Goal: Information Seeking & Learning: Learn about a topic

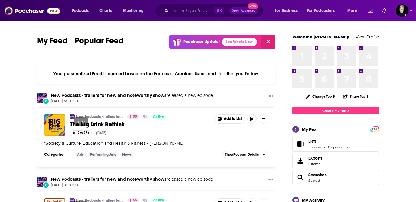
click at [181, 10] on input "Search podcasts, credits, & more..." at bounding box center [192, 10] width 43 height 9
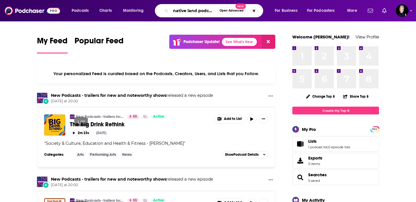
scroll to position [0, 1]
type input "native land podcast"
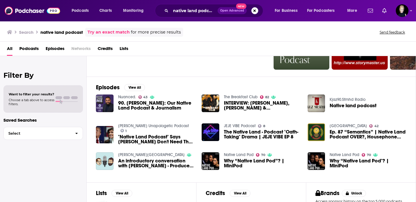
scroll to position [66, 0]
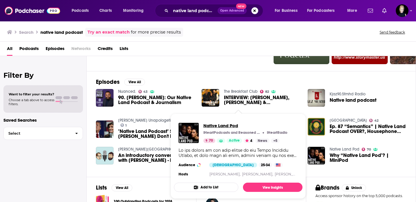
click at [227, 126] on span "Native Land Pod" at bounding box center [245, 125] width 84 height 5
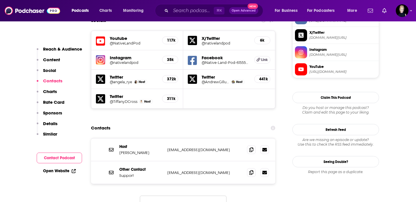
scroll to position [518, 0]
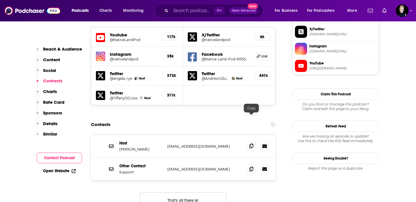
click at [249, 144] on icon at bounding box center [251, 146] width 4 height 5
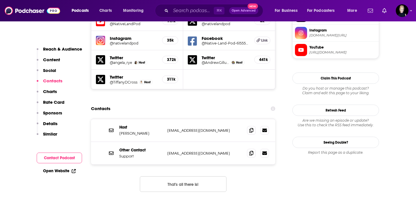
scroll to position [538, 0]
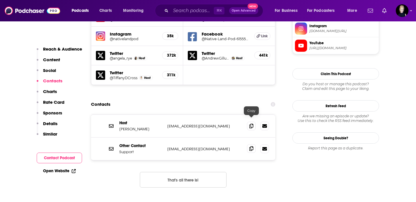
click at [252, 146] on icon at bounding box center [251, 148] width 4 height 5
click at [171, 12] on input "Search podcasts, credits, & more..." at bounding box center [192, 10] width 43 height 9
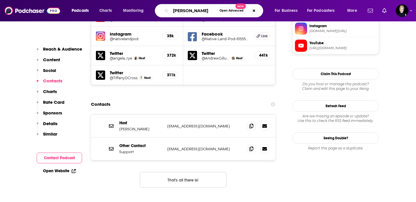
type input "[PERSON_NAME]"
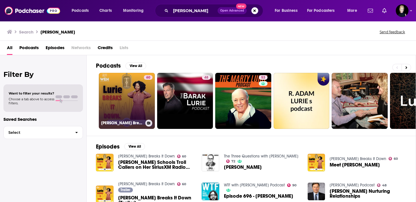
click at [133, 99] on link "60 [PERSON_NAME] Breaks It Down" at bounding box center [127, 101] width 56 height 56
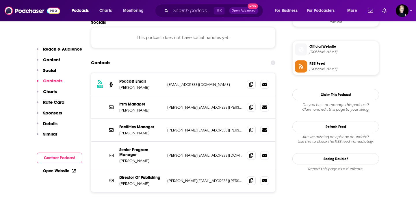
scroll to position [506, 0]
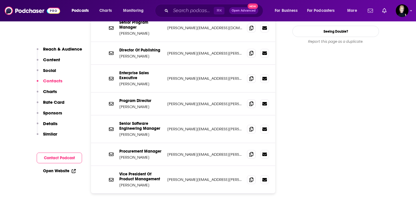
scroll to position [652, 0]
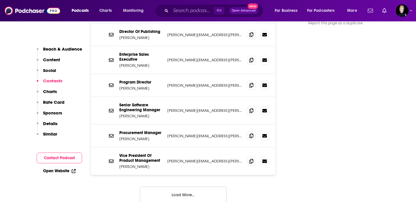
click at [192, 187] on button "Load More..." at bounding box center [183, 195] width 87 height 16
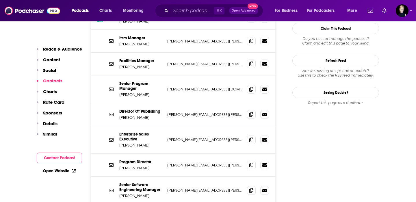
scroll to position [571, 0]
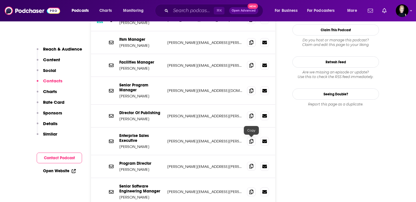
click at [251, 164] on icon at bounding box center [251, 166] width 4 height 5
click at [194, 10] on input "Search podcasts, credits, & more..." at bounding box center [192, 10] width 43 height 9
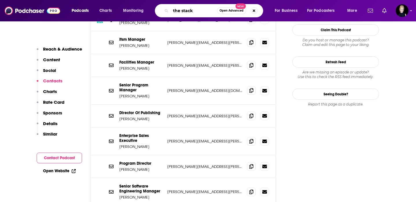
type input "the stack"
click at [251, 88] on icon at bounding box center [251, 90] width 4 height 5
